Goal: Information Seeking & Learning: Learn about a topic

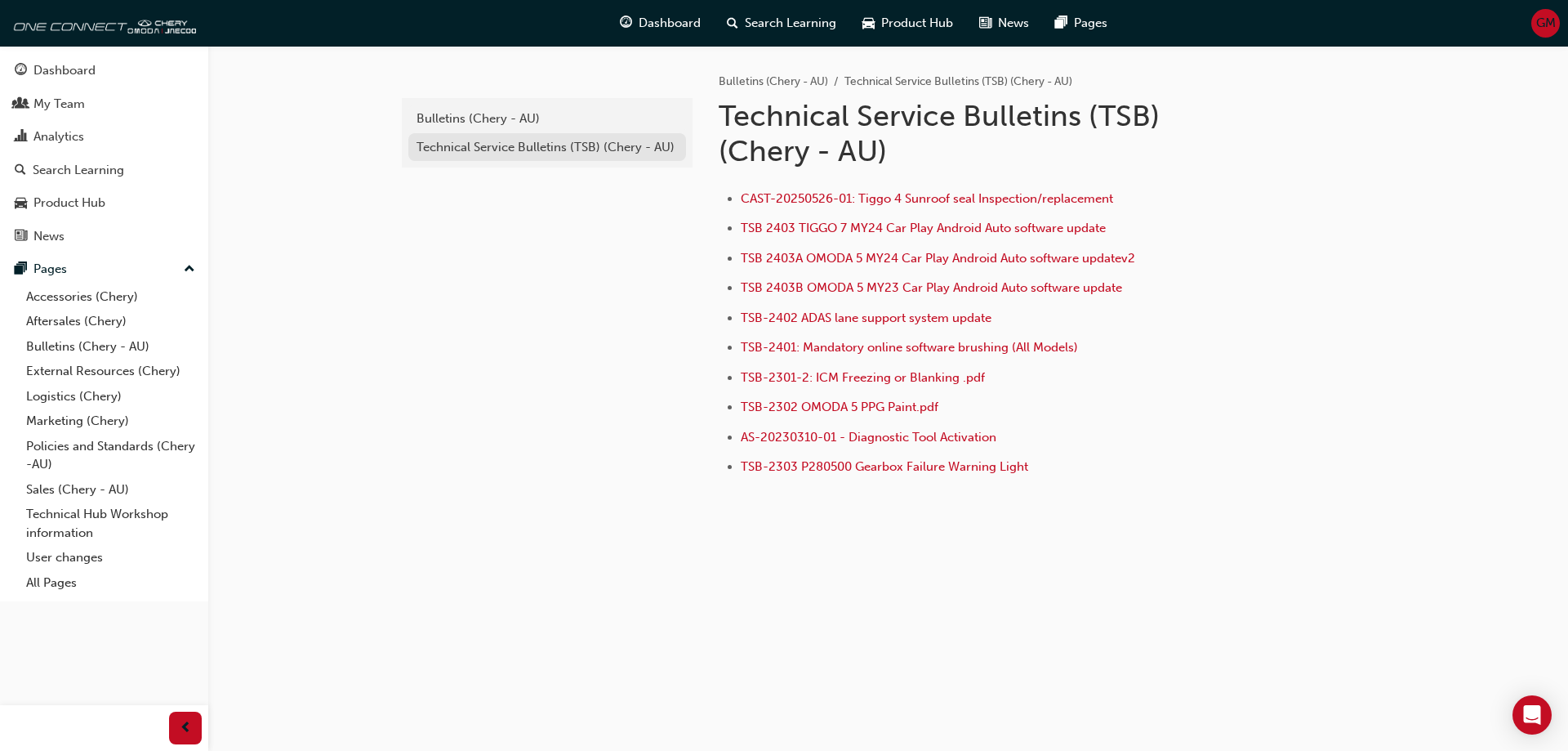
click at [483, 147] on div "Technical Service Bulletins (TSB) (Chery - AU)" at bounding box center [547, 147] width 262 height 19
click at [496, 117] on div "Bulletins (Chery - AU)" at bounding box center [547, 119] width 262 height 19
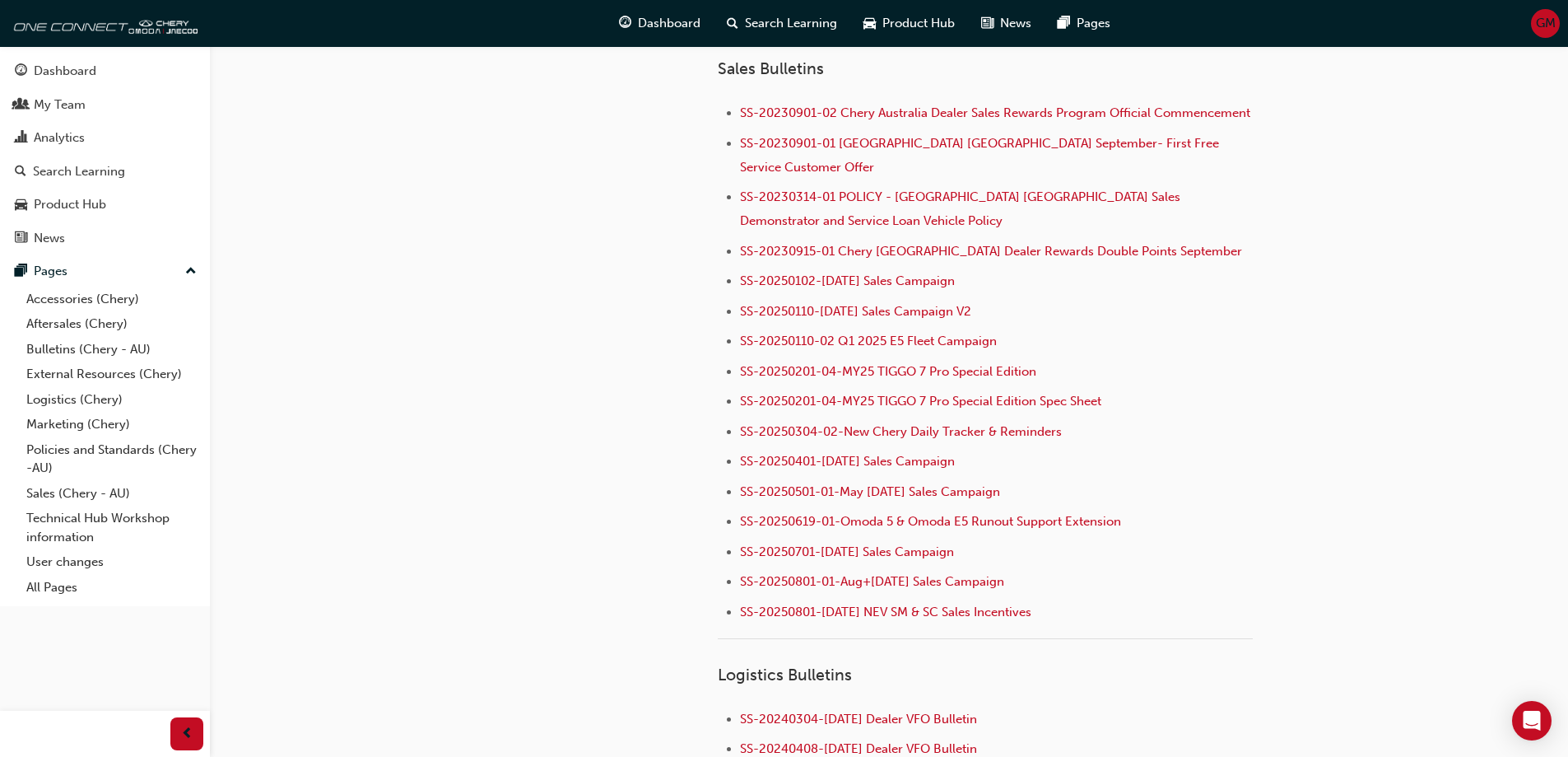
scroll to position [1618, 0]
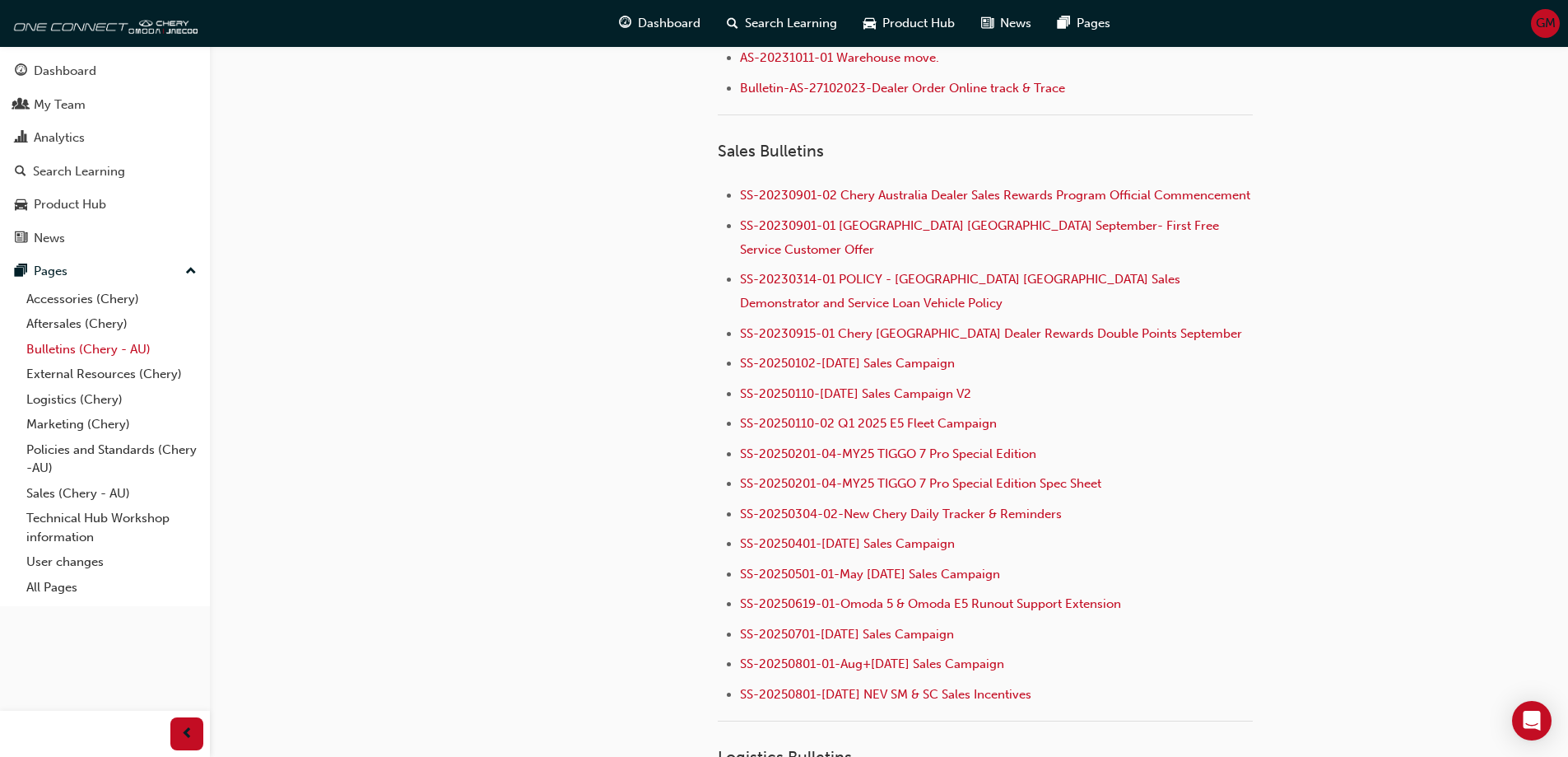
click at [104, 355] on link "Bulletins (Chery - AU)" at bounding box center [111, 349] width 184 height 26
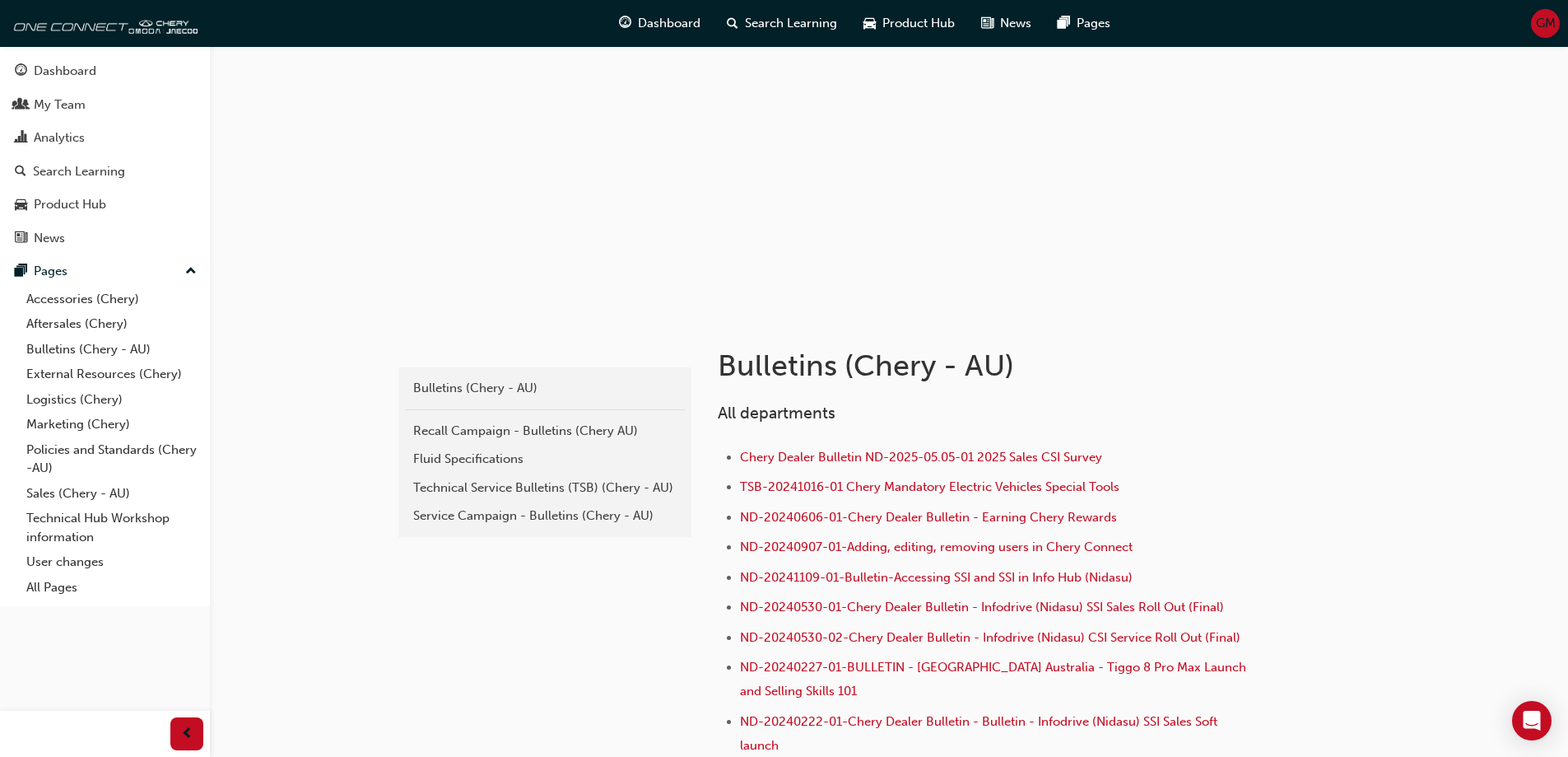
scroll to position [54, 0]
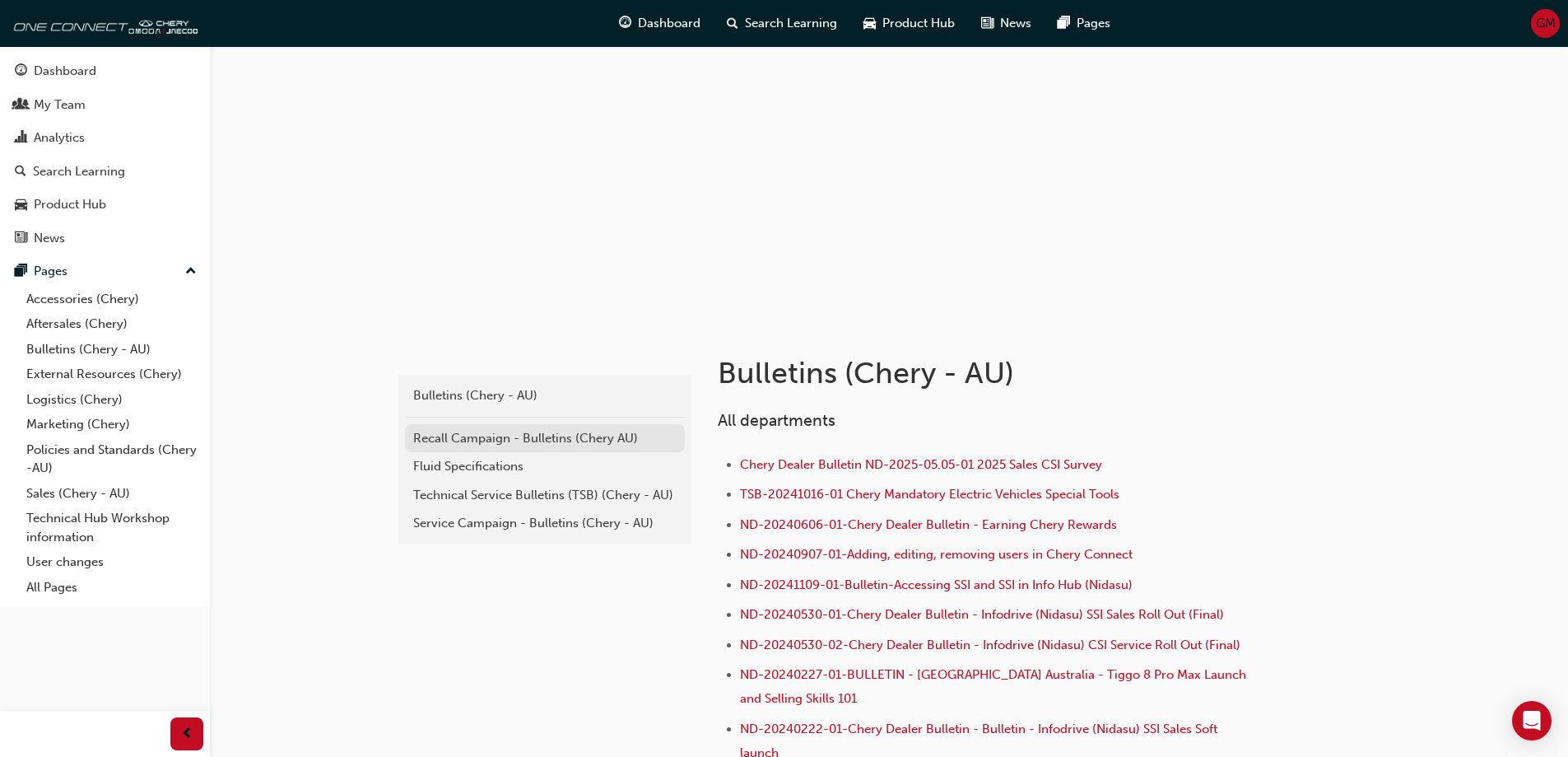
click at [516, 438] on div "Recall Campaign - Bulletins (Chery AU)" at bounding box center [545, 438] width 264 height 19
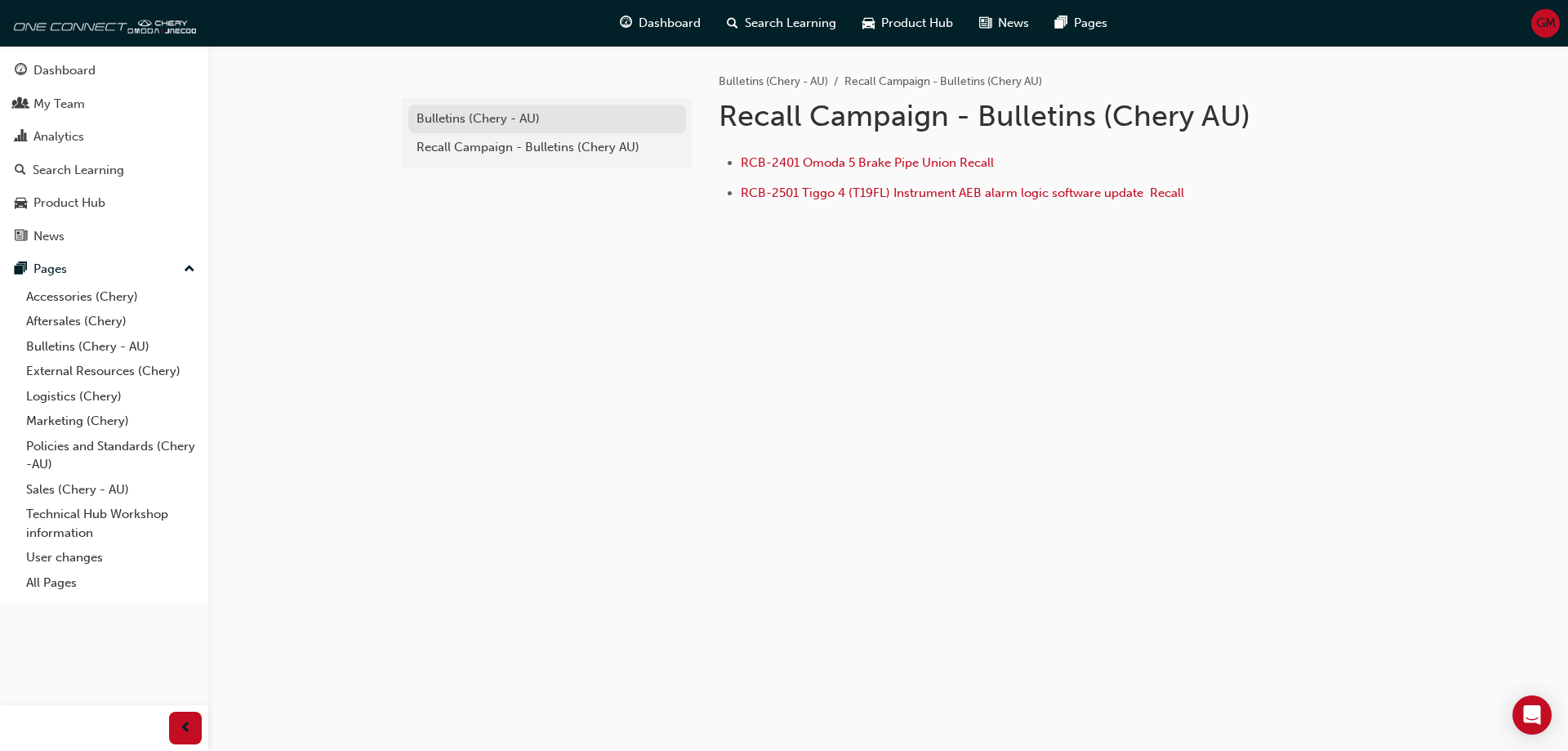
click at [488, 115] on div "Bulletins (Chery - AU)" at bounding box center [547, 119] width 262 height 19
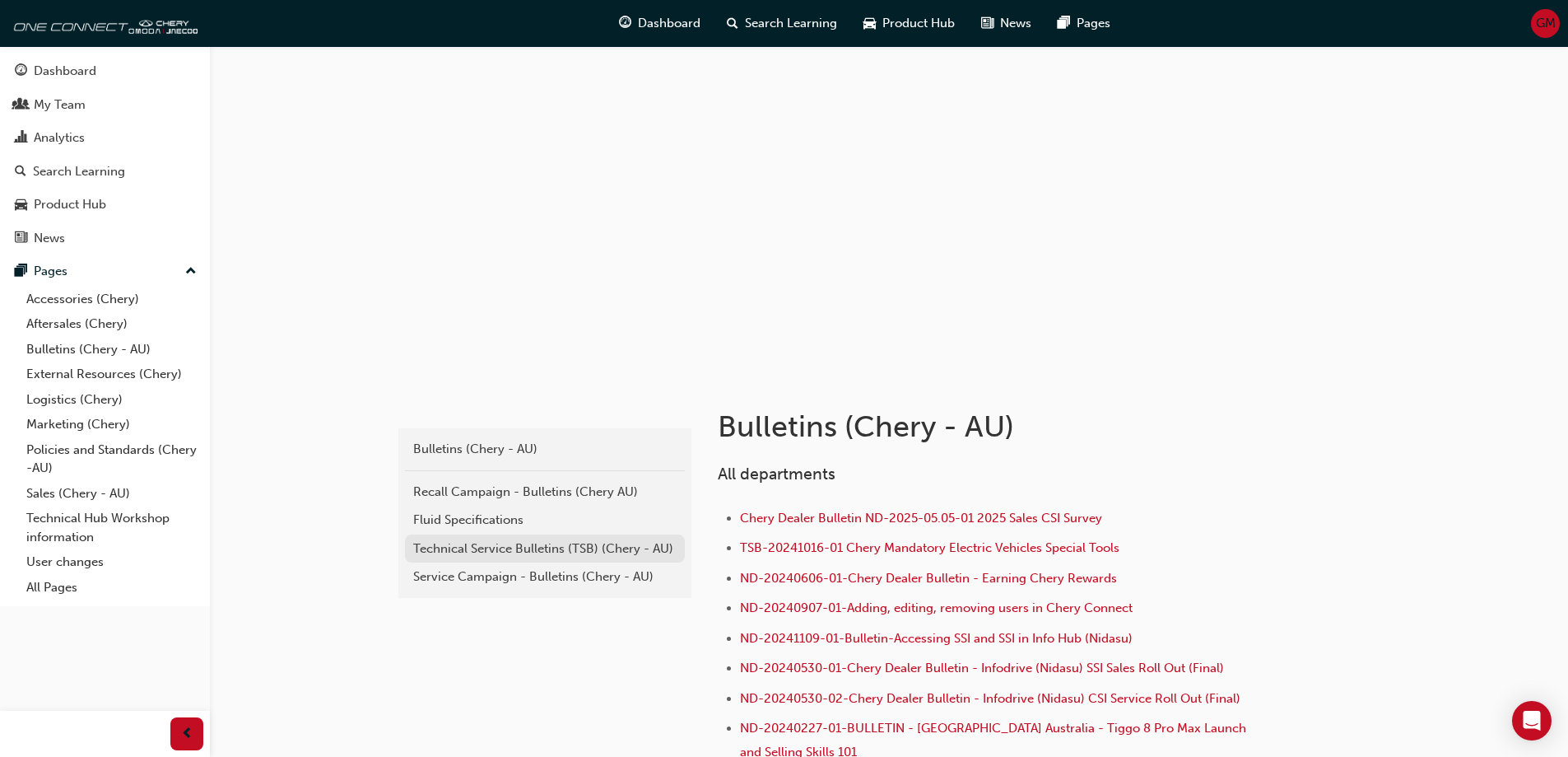
click at [517, 552] on div "Technical Service Bulletins (TSB) (Chery - AU)" at bounding box center [545, 548] width 264 height 19
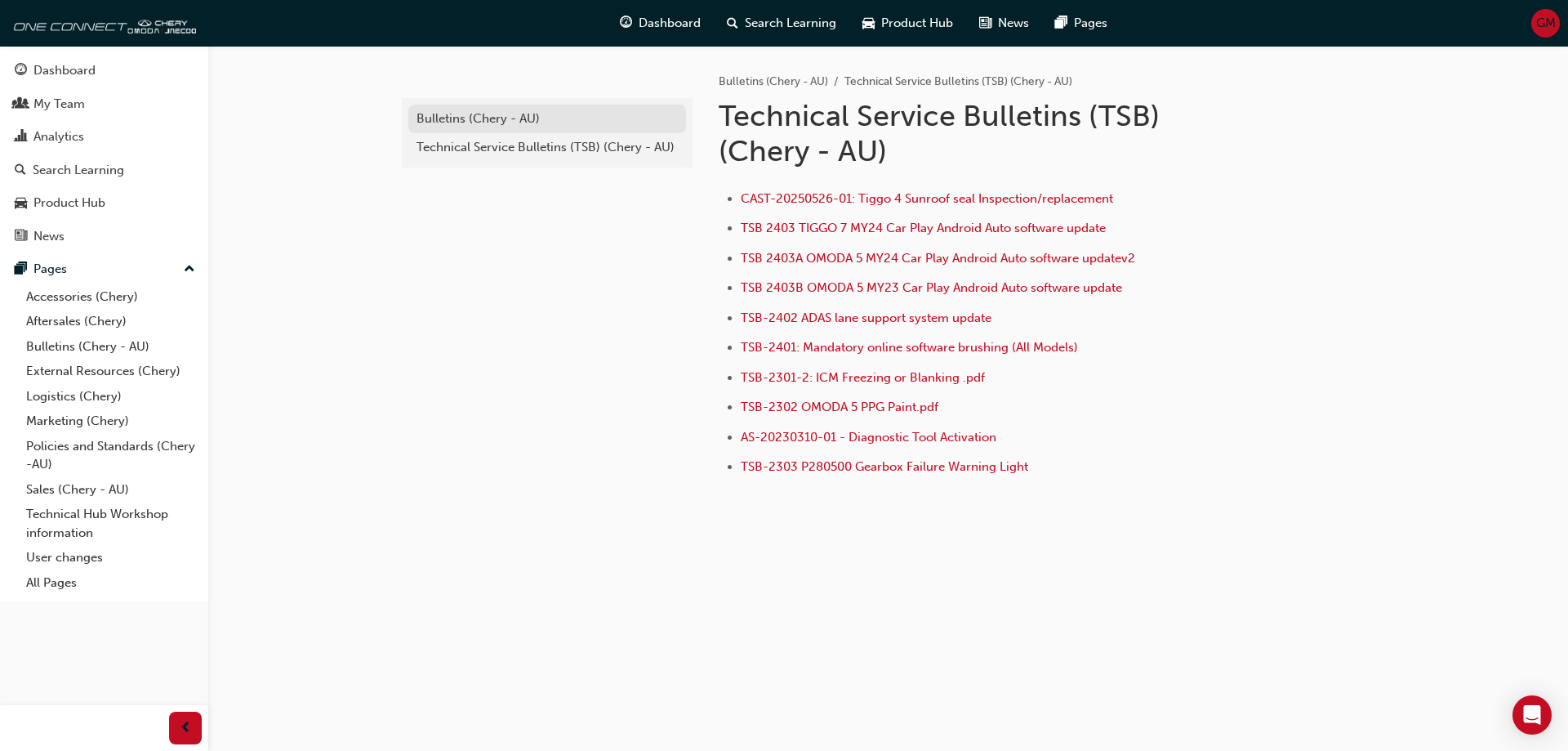
click at [521, 117] on div "Bulletins (Chery - AU)" at bounding box center [547, 119] width 262 height 19
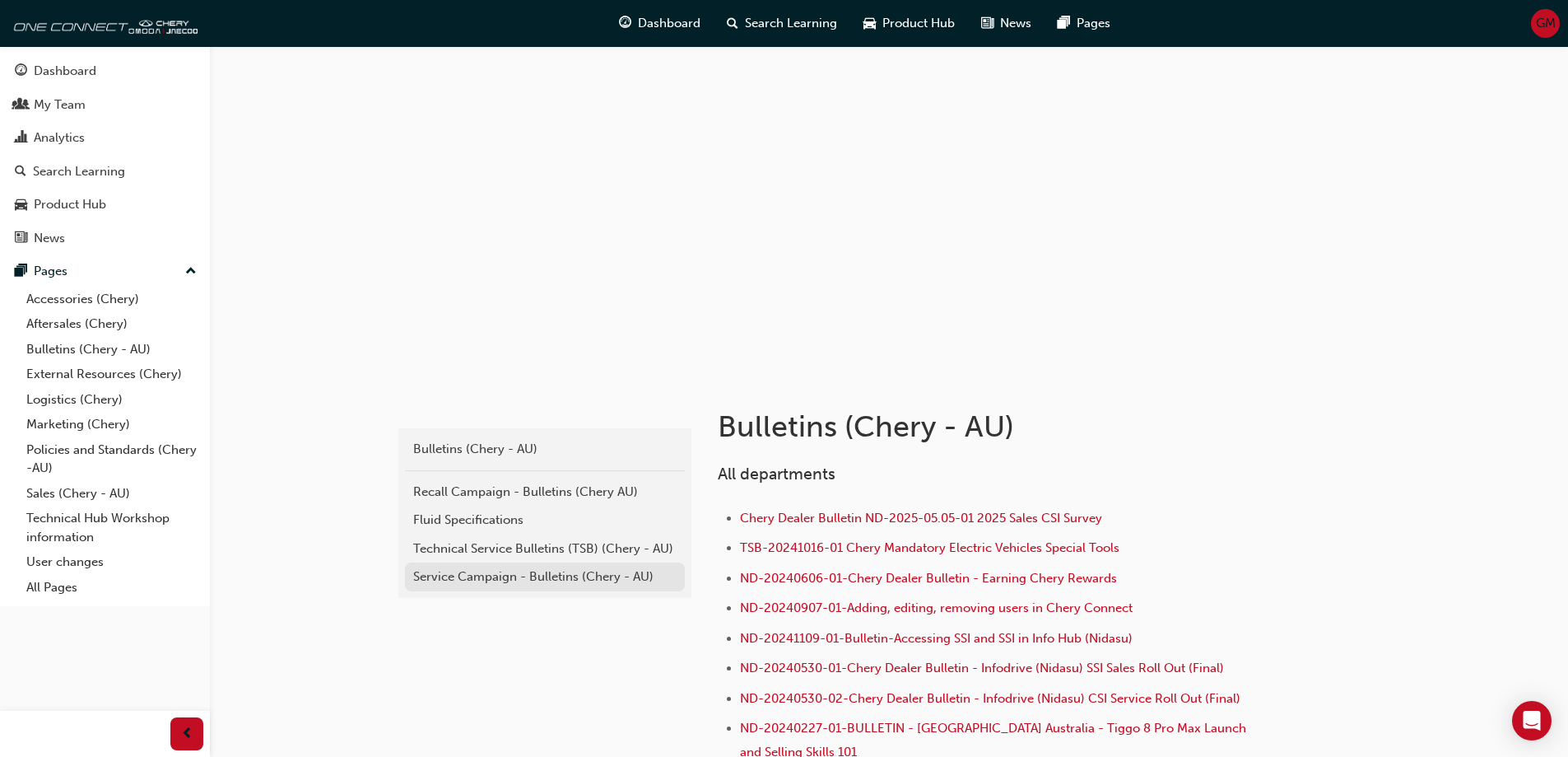
click at [502, 585] on div "Service Campaign - Bulletins (Chery - AU)" at bounding box center [545, 576] width 264 height 19
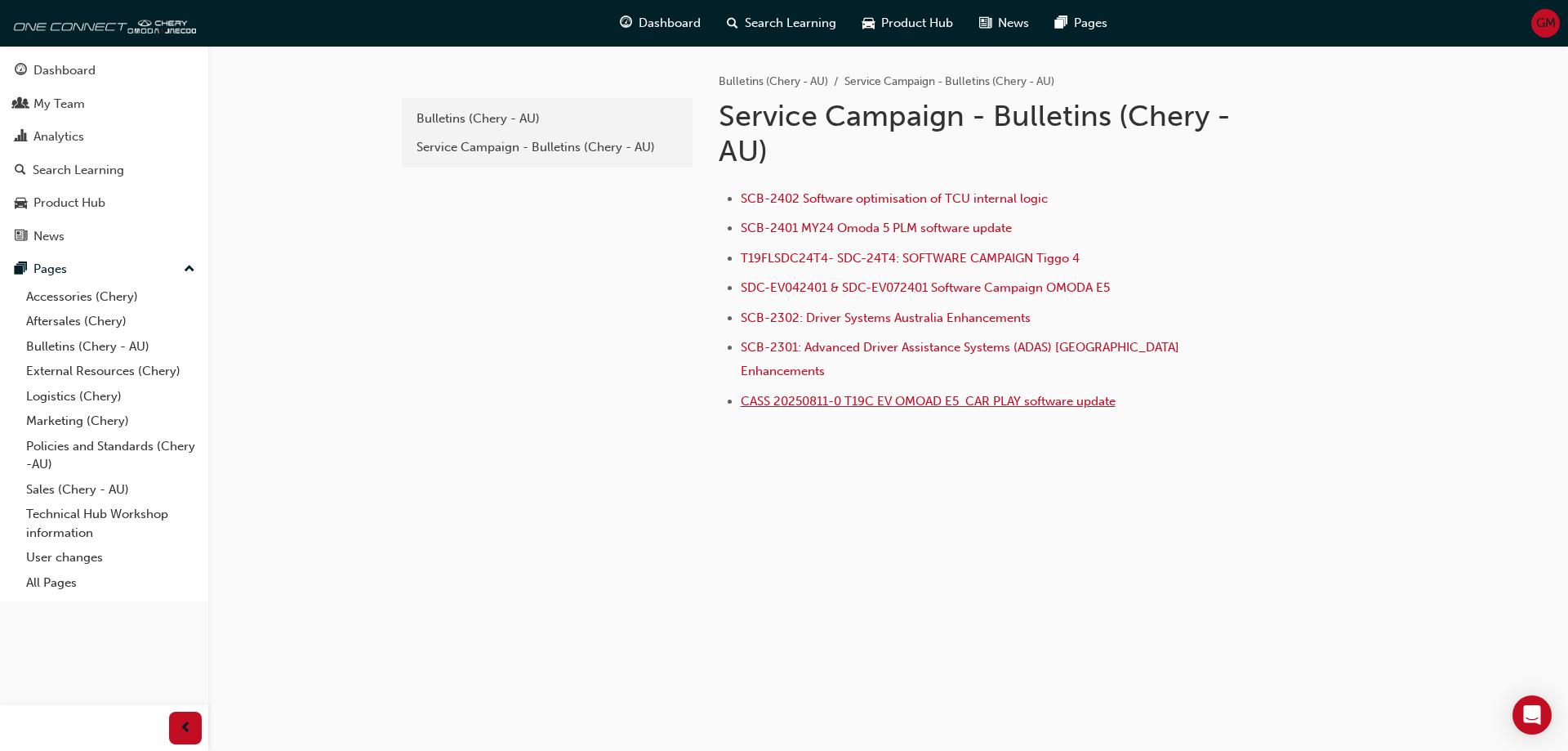
click at [781, 393] on span "CASS 20250811-0 T19C EV OMOAD E5 CAR PLAY software update" at bounding box center [928, 401] width 375 height 15
click at [510, 123] on div "Bulletins (Chery - AU)" at bounding box center [547, 119] width 262 height 19
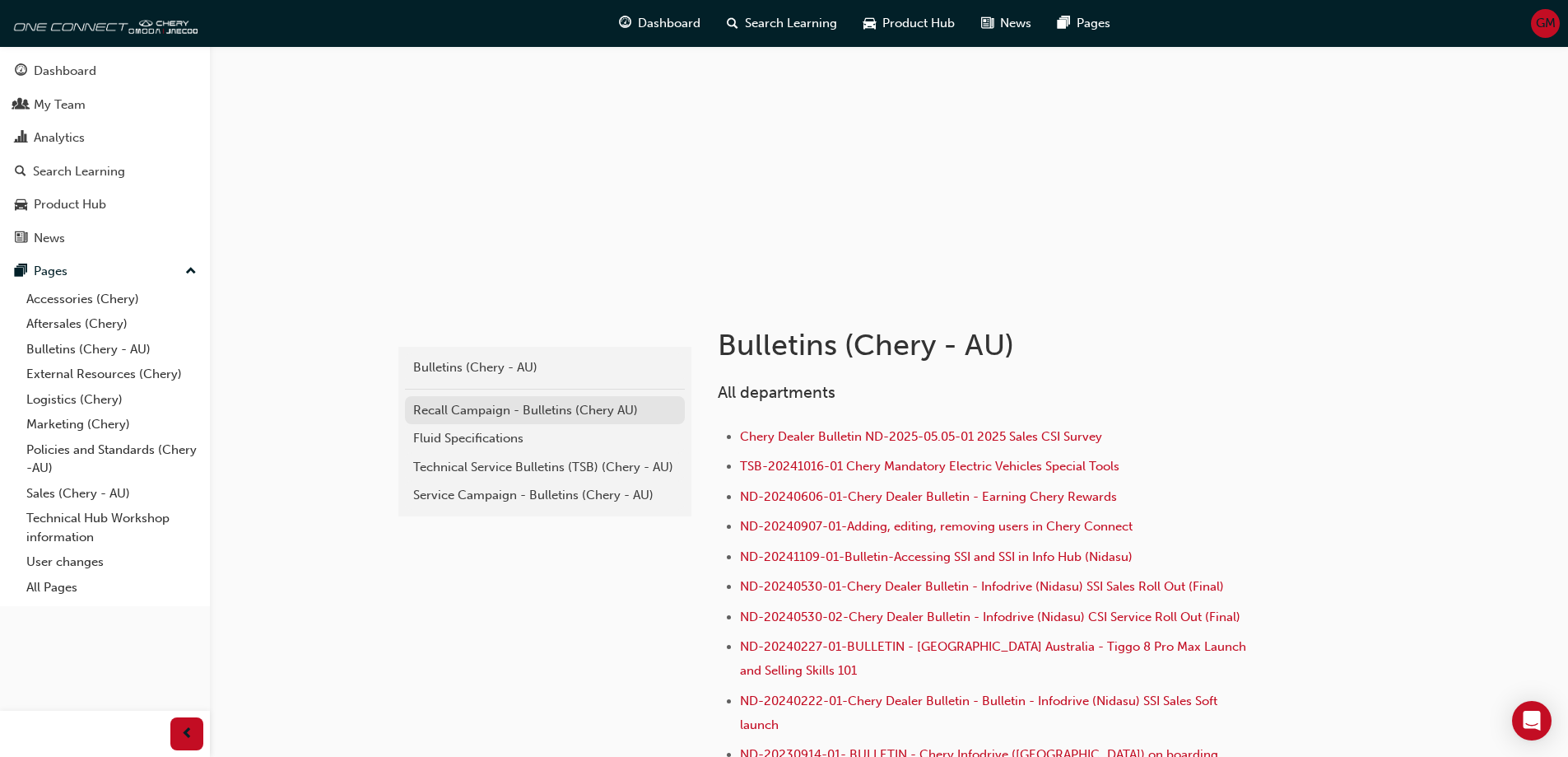
scroll to position [82, 0]
click at [608, 458] on div "Technical Service Bulletins (TSB) (Chery - AU)" at bounding box center [545, 466] width 264 height 19
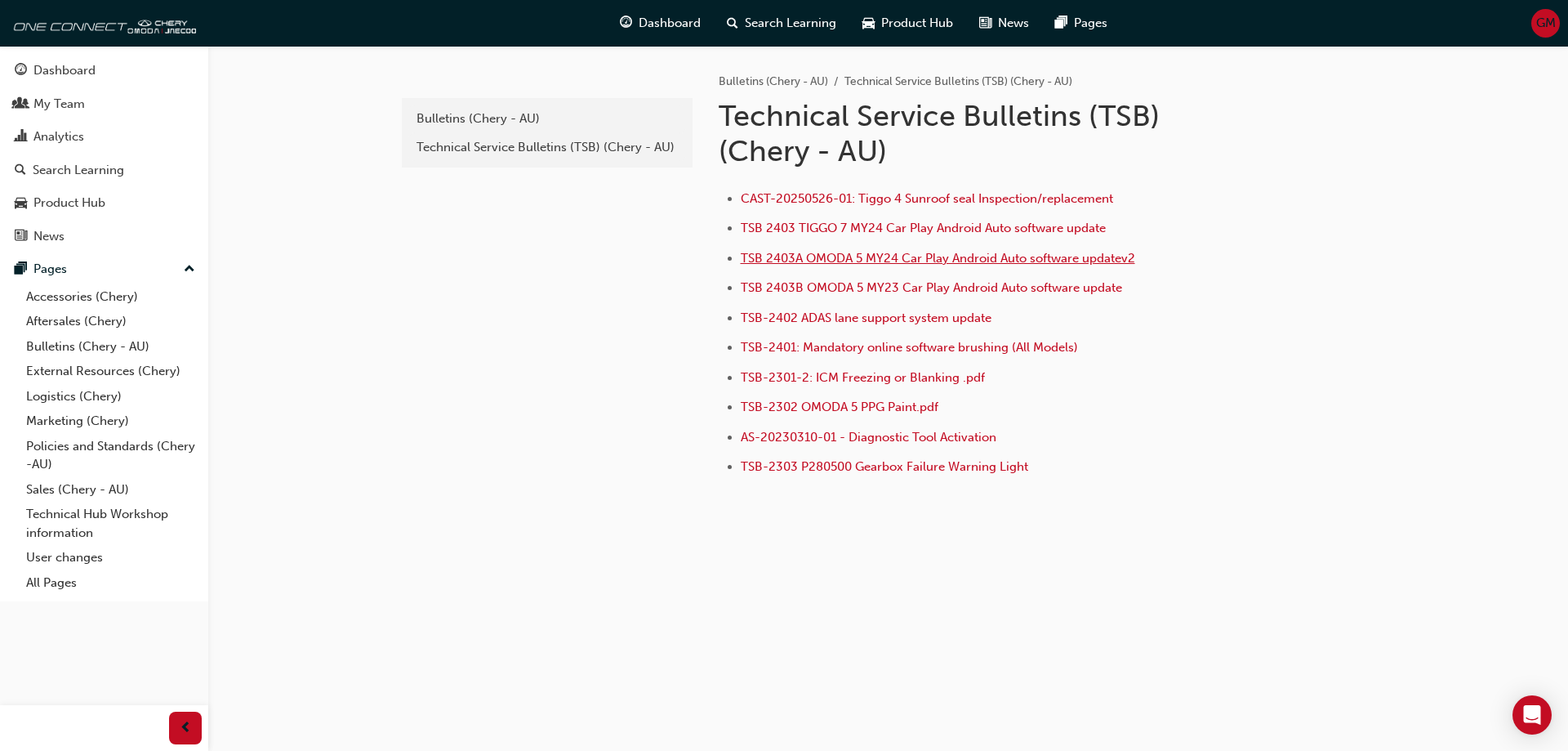
click at [821, 257] on span "TSB 2403A OMODA 5 MY24 Car Play Android Auto software updatev2" at bounding box center [938, 259] width 394 height 15
click at [507, 128] on link "Bulletins (Chery - AU)" at bounding box center [546, 119] width 277 height 29
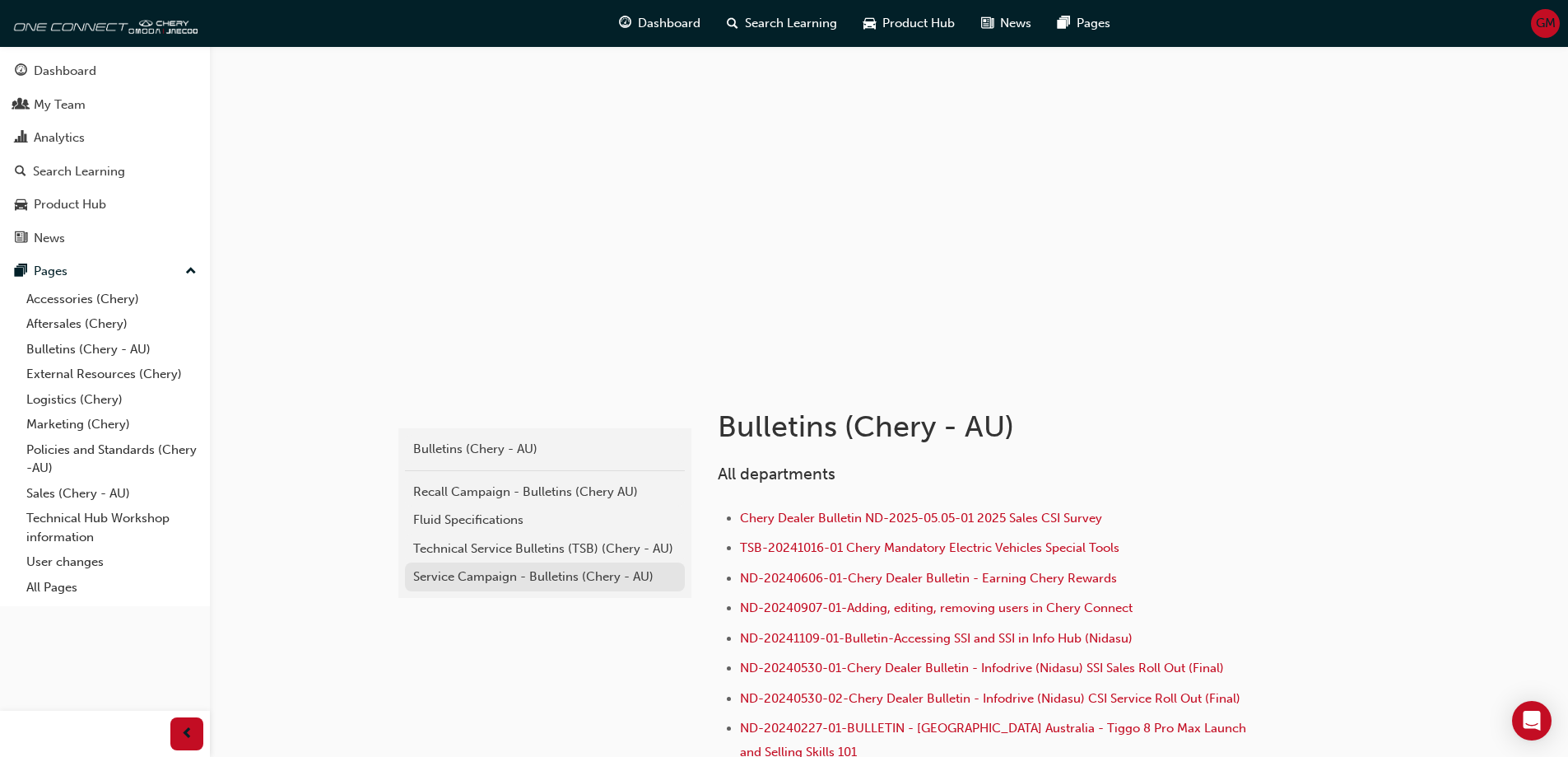
click at [497, 576] on div "Service Campaign - Bulletins (Chery - AU)" at bounding box center [545, 576] width 264 height 19
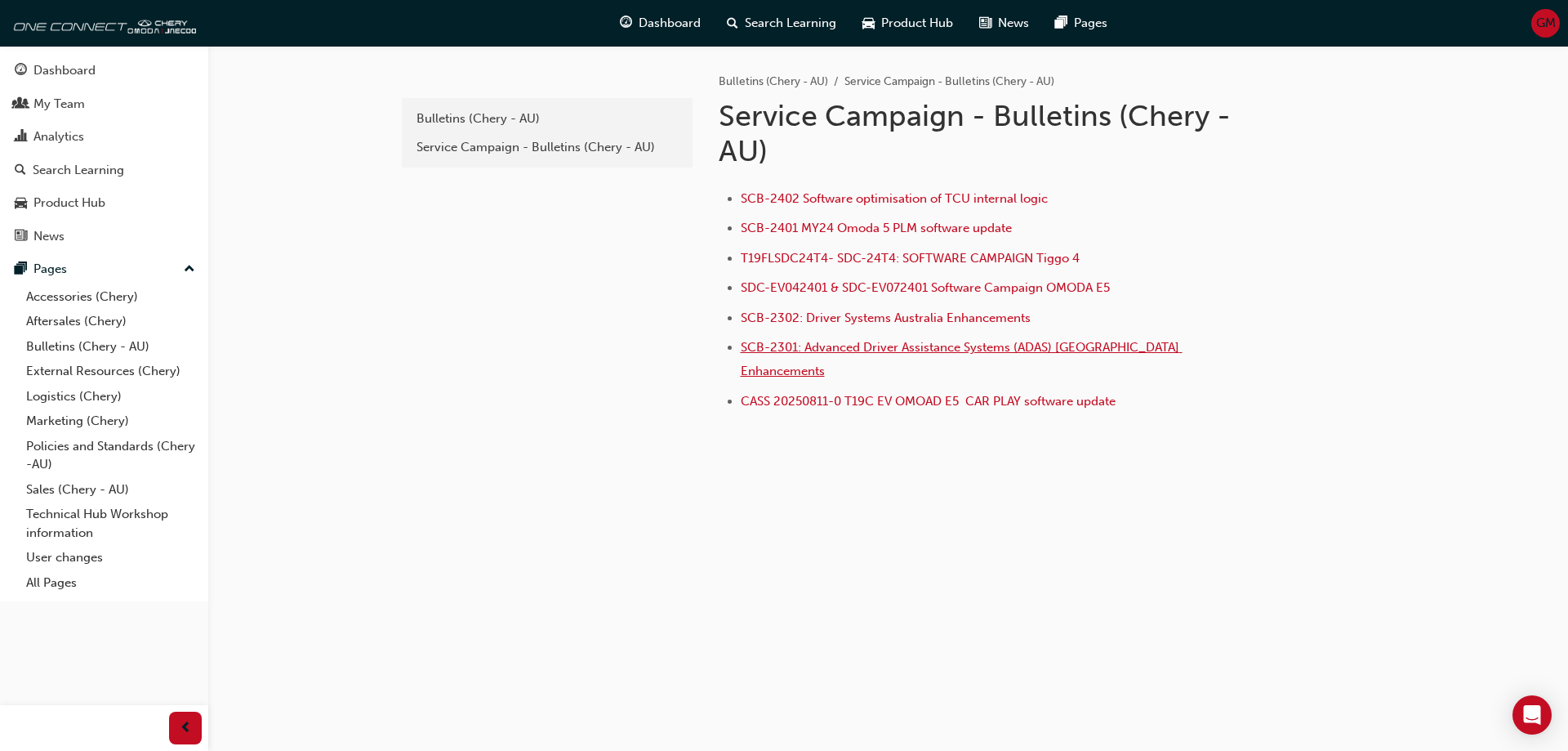
click at [824, 346] on span "SCB-2301: Advanced Driver Assistance Systems (ADAS) [GEOGRAPHIC_DATA] Enhanceme…" at bounding box center [962, 358] width 442 height 38
click at [501, 118] on div "Bulletins (Chery - AU)" at bounding box center [547, 119] width 262 height 19
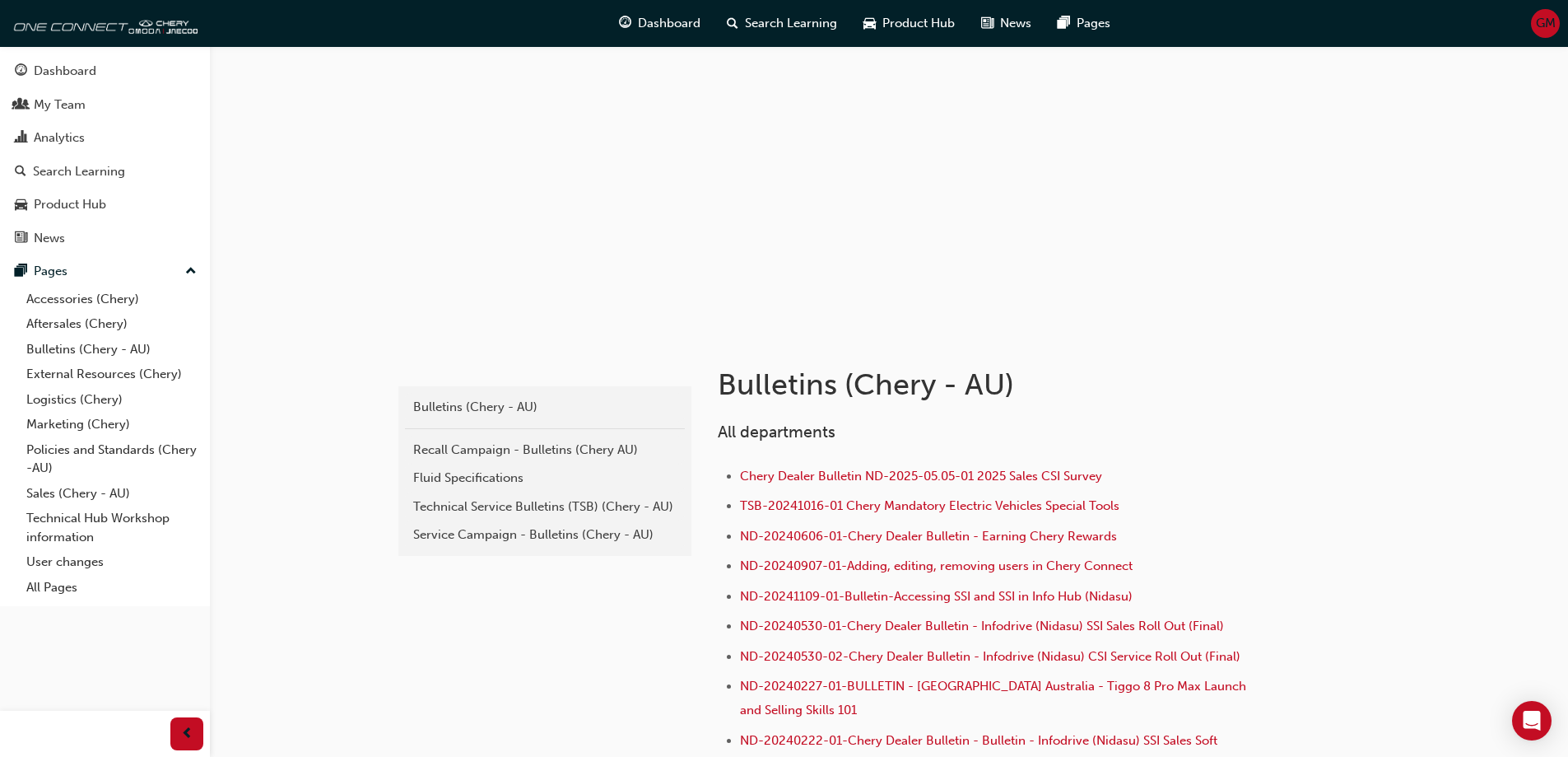
scroll to position [82, 0]
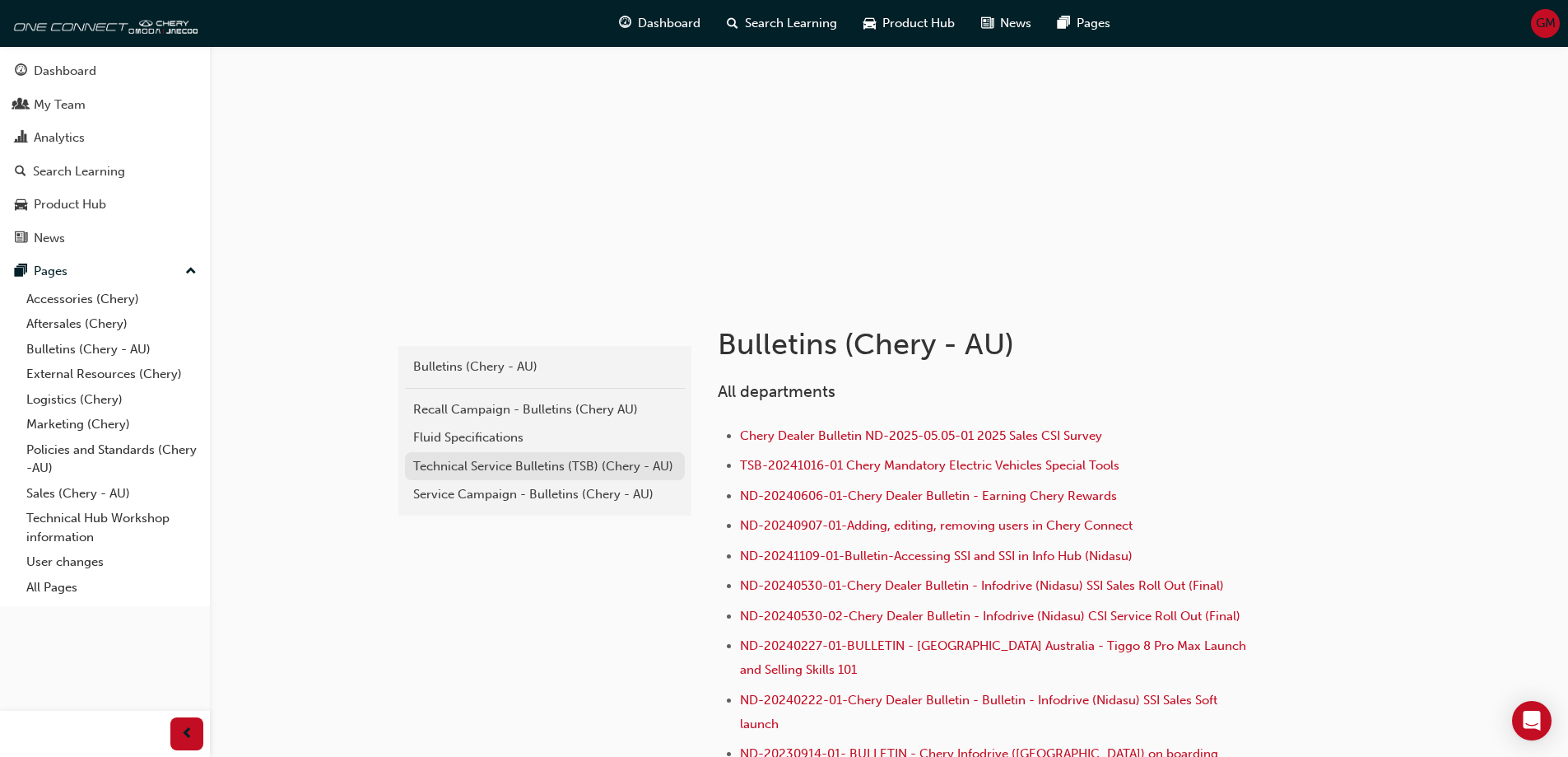
click at [571, 459] on div "Technical Service Bulletins (TSB) (Chery - AU)" at bounding box center [545, 466] width 264 height 19
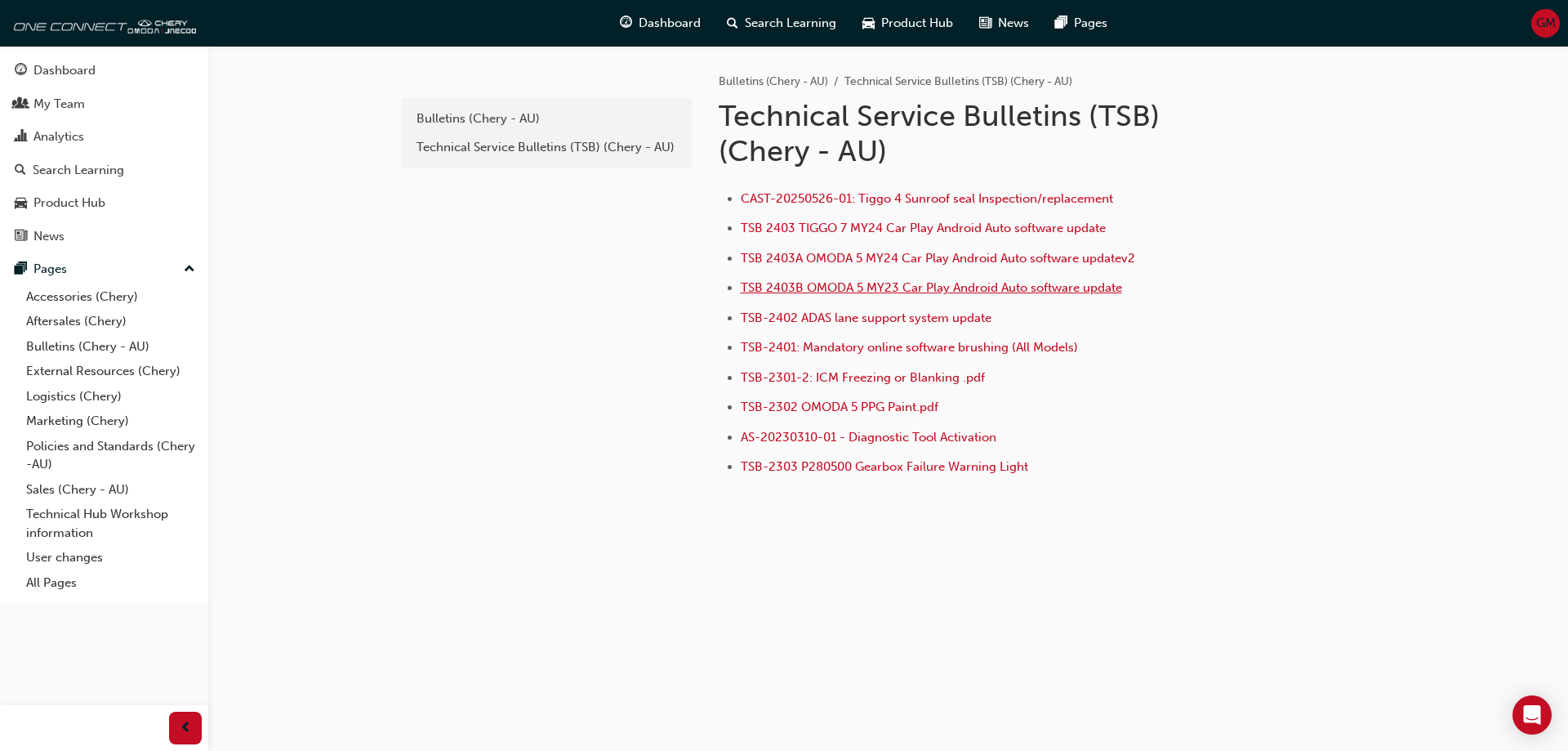
click at [895, 287] on span "TSB 2403B OMODA 5 MY23 Car Play Android Auto software update" at bounding box center [932, 287] width 381 height 15
click at [894, 286] on span "TSB 2403B OMODA 5 MY23 Car Play Android Auto software update" at bounding box center [932, 287] width 381 height 15
